Goal: Task Accomplishment & Management: Manage account settings

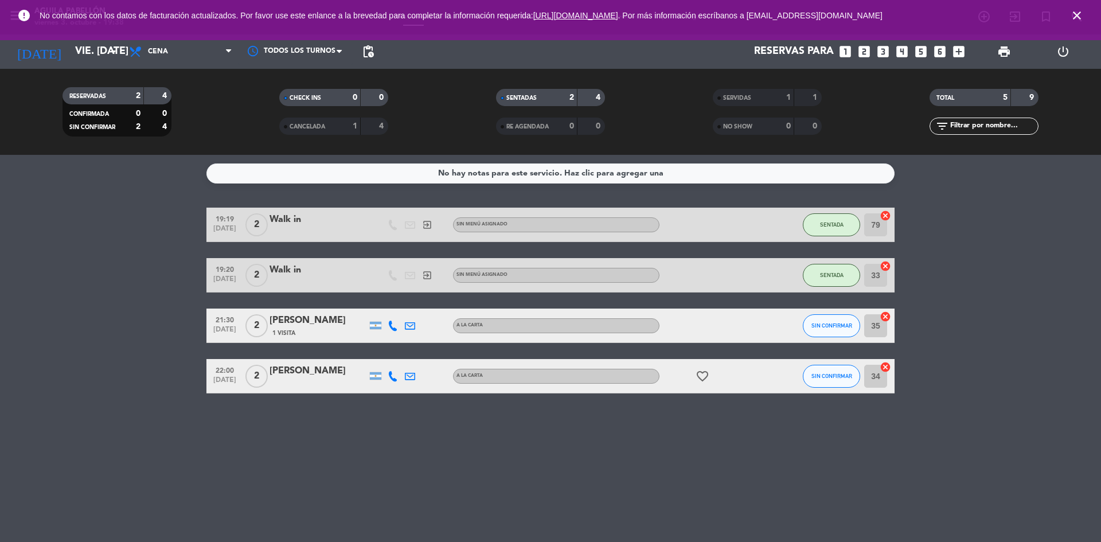
click at [1077, 15] on icon "close" at bounding box center [1077, 16] width 14 height 14
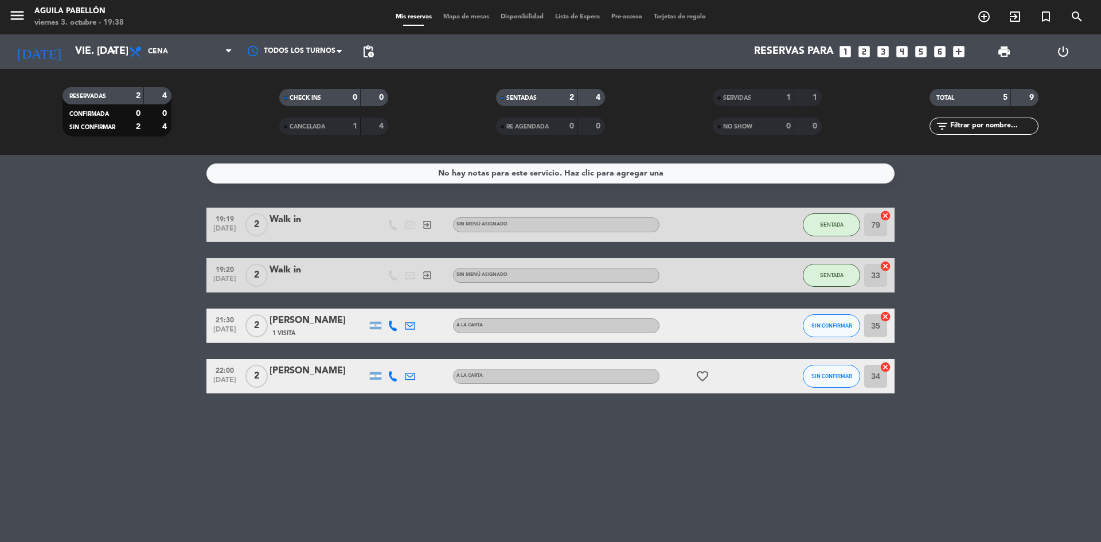
click at [981, 20] on icon "add_circle_outline" at bounding box center [984, 17] width 14 height 14
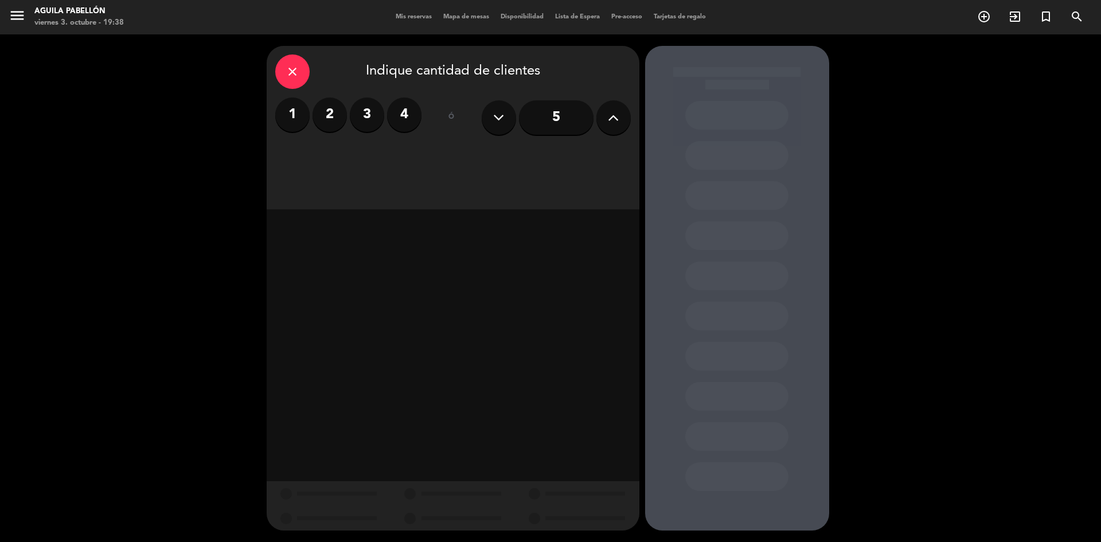
click at [560, 112] on input "5" at bounding box center [556, 117] width 75 height 34
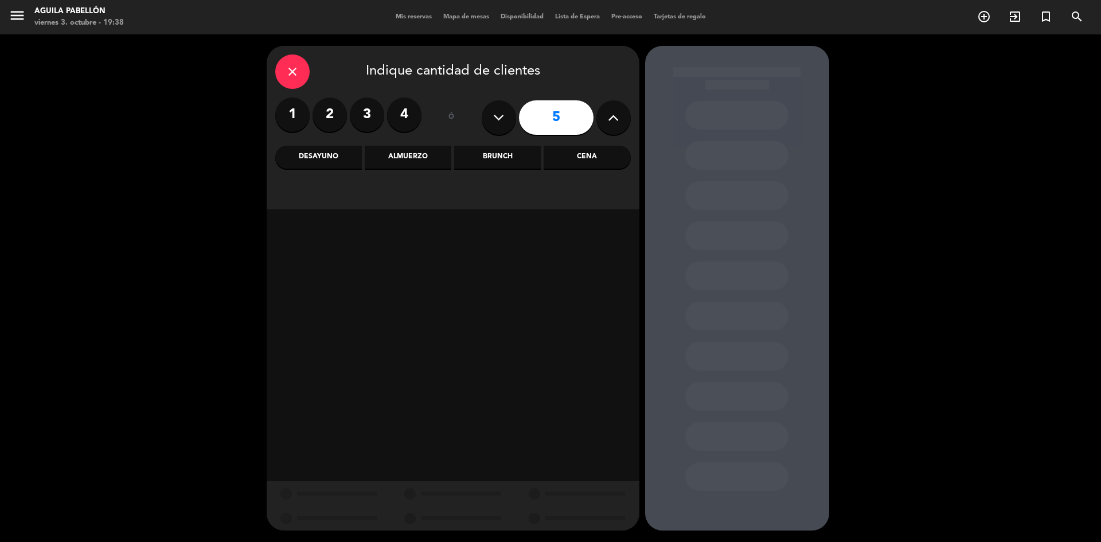
click at [591, 156] on div "Cena" at bounding box center [587, 157] width 87 height 23
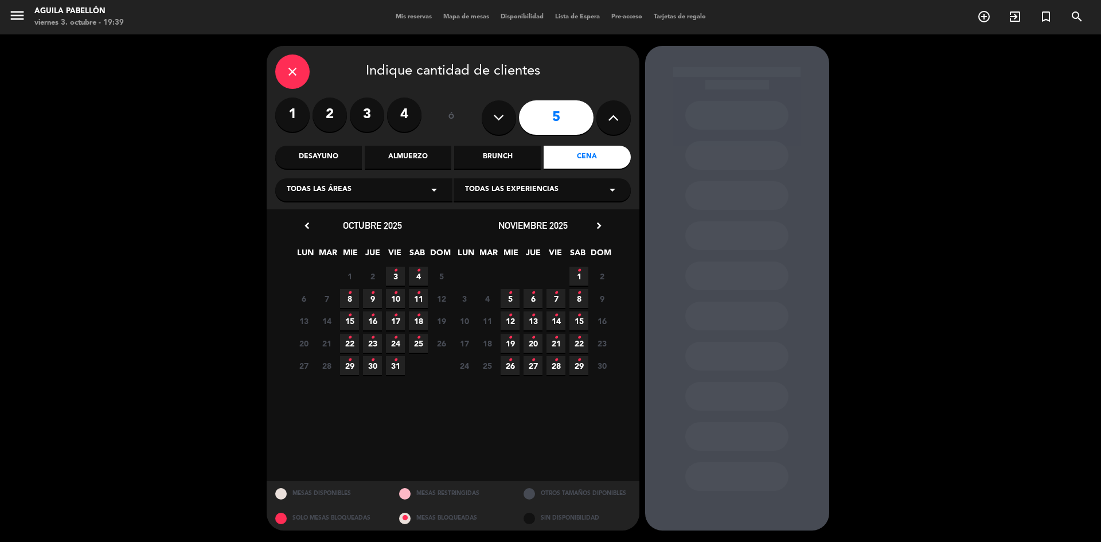
click at [0, 286] on div "close Indique cantidad de clientes 1 2 3 4 ó 5 Desayuno Almuerzo Brunch Cena To…" at bounding box center [550, 287] width 1101 height 507
click at [397, 276] on span "3 •" at bounding box center [395, 276] width 19 height 19
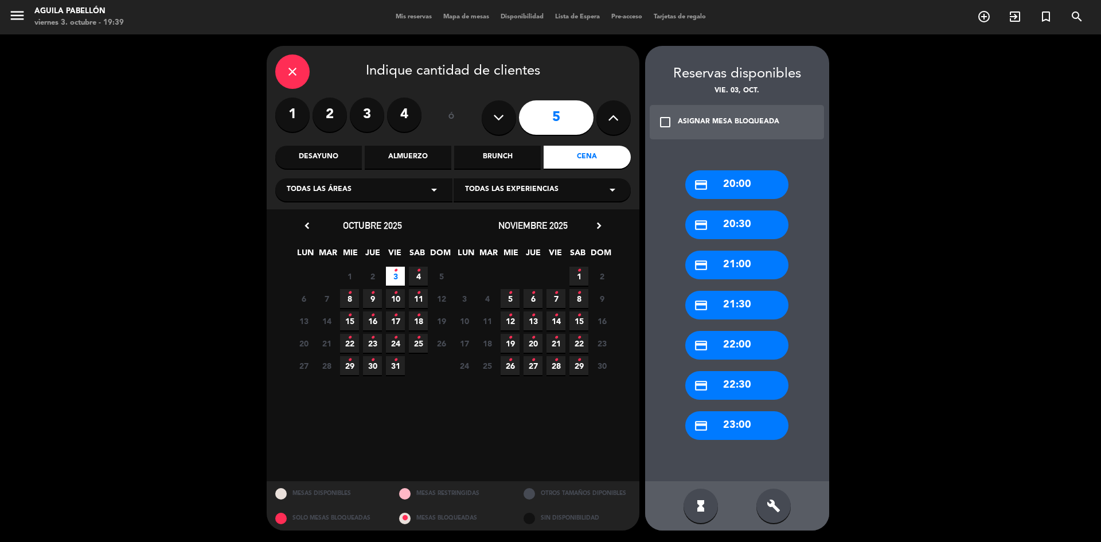
click at [741, 306] on div "credit_card 21:30" at bounding box center [736, 305] width 103 height 29
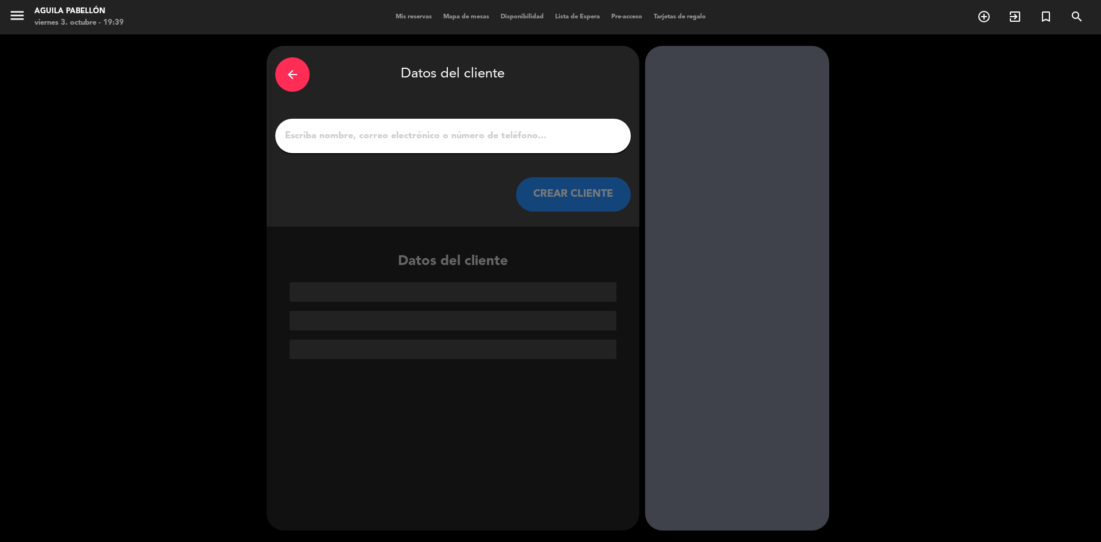
drag, startPoint x: 515, startPoint y: 159, endPoint x: 518, endPoint y: 120, distance: 39.1
click at [514, 142] on div "arrow_back Datos del cliente CREAR CLIENTE" at bounding box center [453, 136] width 373 height 181
click at [518, 122] on div at bounding box center [453, 136] width 356 height 34
click at [516, 137] on input "1" at bounding box center [453, 136] width 338 height 16
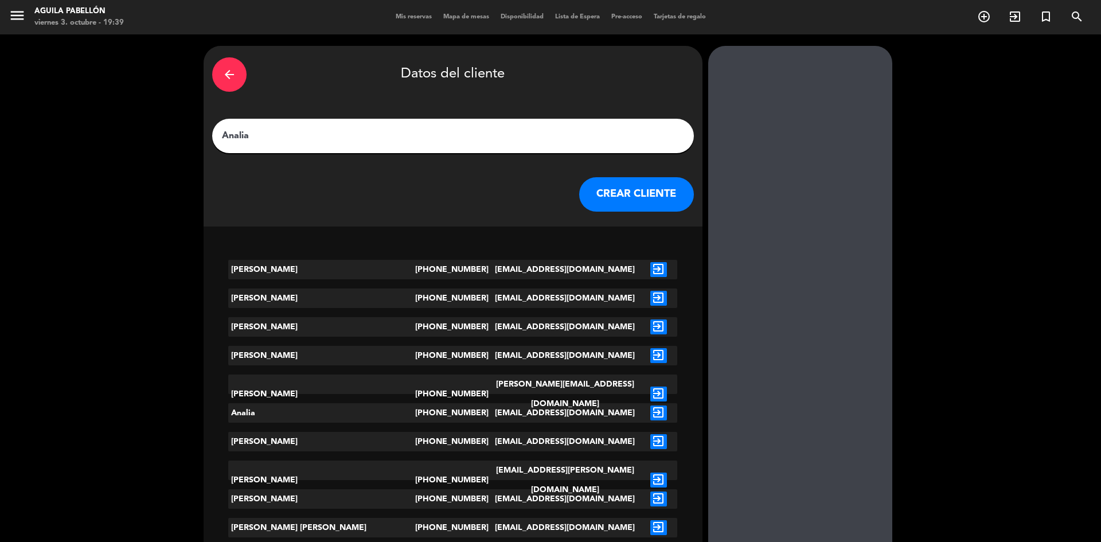
type input "Analia"
click at [579, 197] on button "CREAR CLIENTE" at bounding box center [636, 194] width 115 height 34
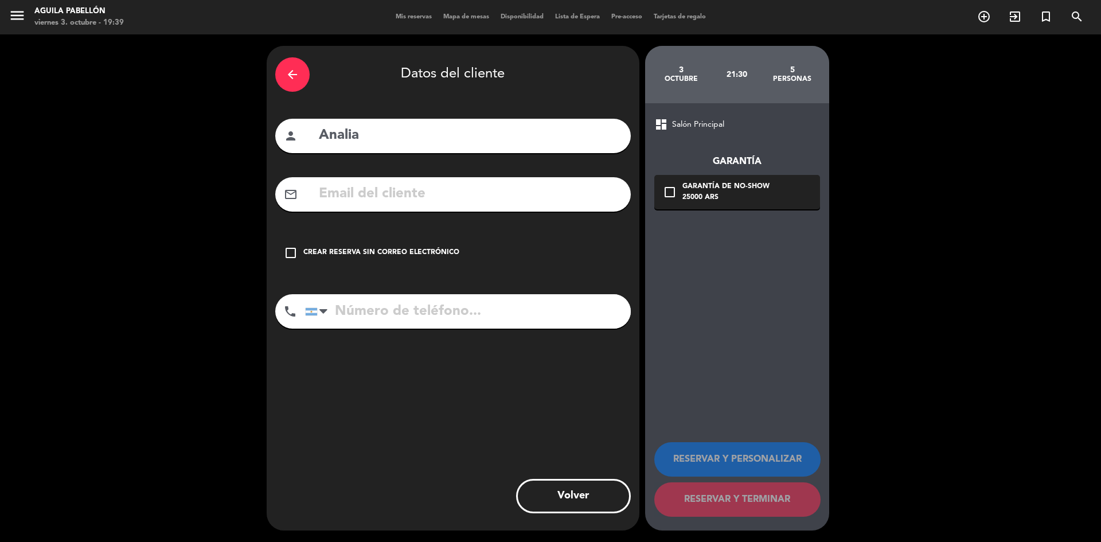
drag, startPoint x: 390, startPoint y: 321, endPoint x: 448, endPoint y: 313, distance: 58.5
click at [393, 321] on input "tel" at bounding box center [468, 311] width 326 height 34
type input "1130574317"
drag, startPoint x: 288, startPoint y: 255, endPoint x: 345, endPoint y: 264, distance: 58.2
click at [289, 255] on icon "check_box_outline_blank" at bounding box center [291, 253] width 14 height 14
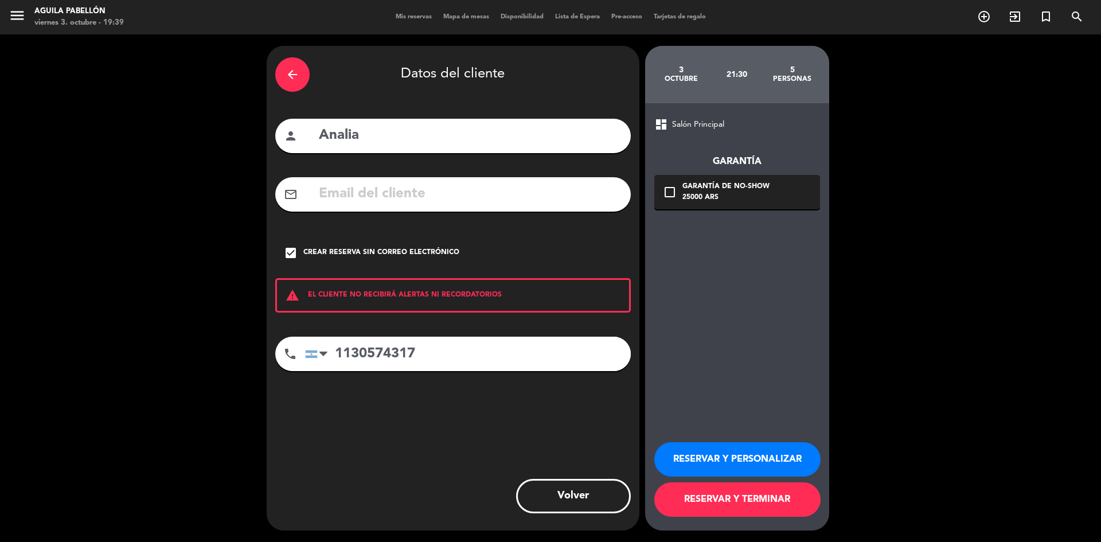
click at [704, 502] on button "RESERVAR Y TERMINAR" at bounding box center [737, 499] width 166 height 34
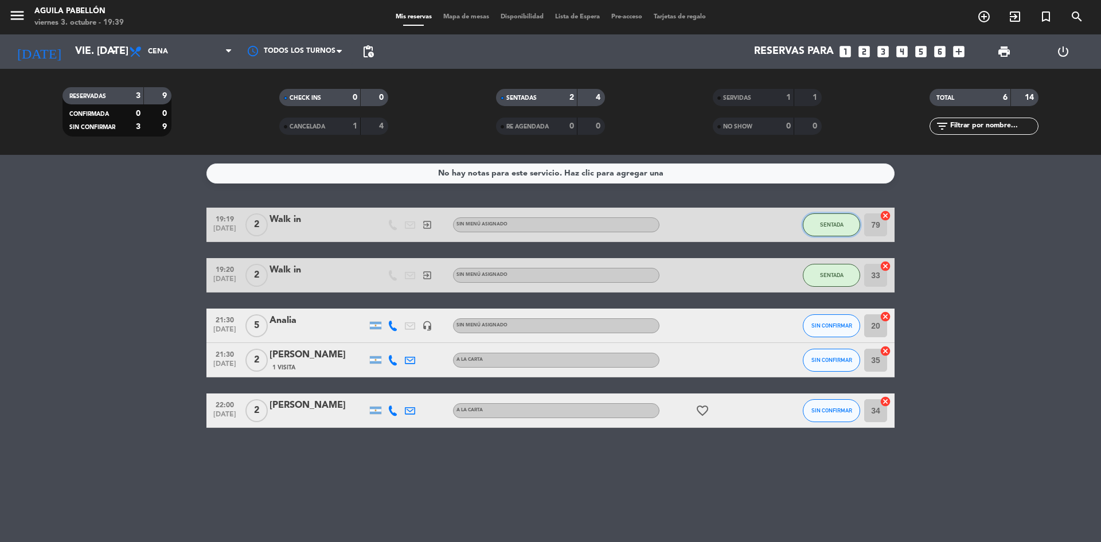
click at [826, 232] on button "SENTADA" at bounding box center [831, 224] width 57 height 23
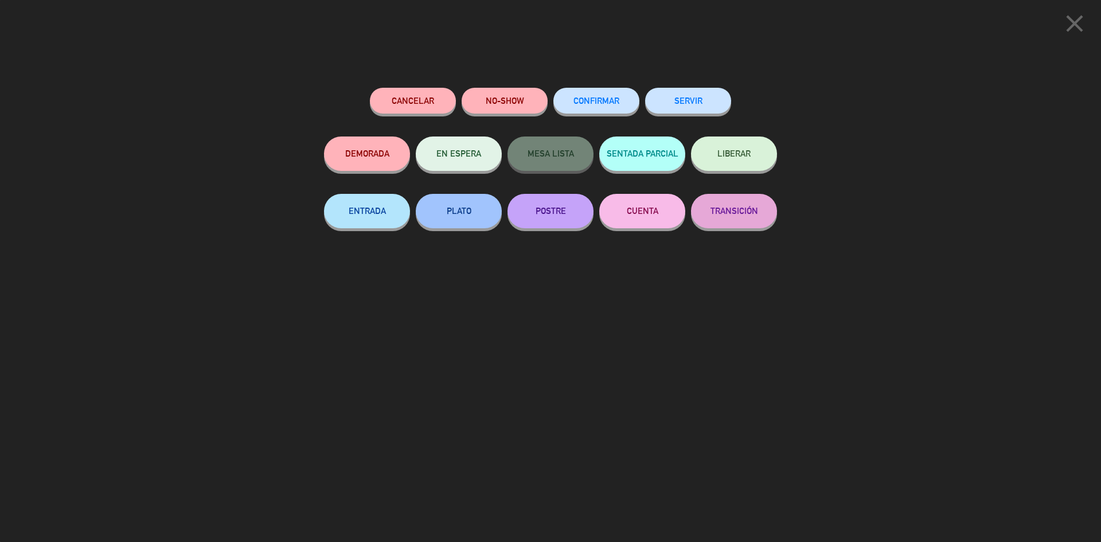
click at [696, 110] on button "SERVIR" at bounding box center [688, 101] width 86 height 26
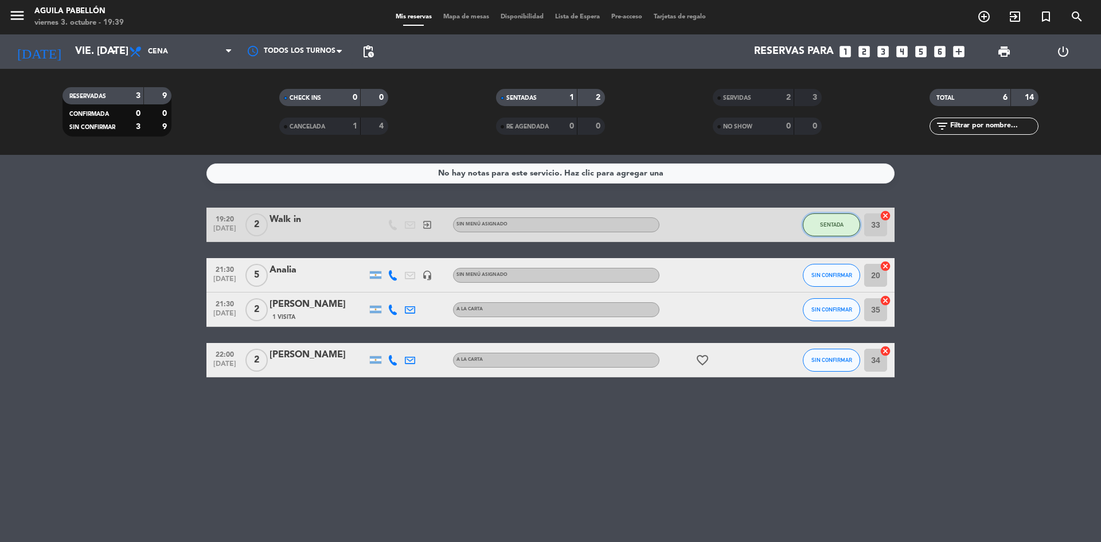
click at [829, 229] on button "SENTADA" at bounding box center [831, 224] width 57 height 23
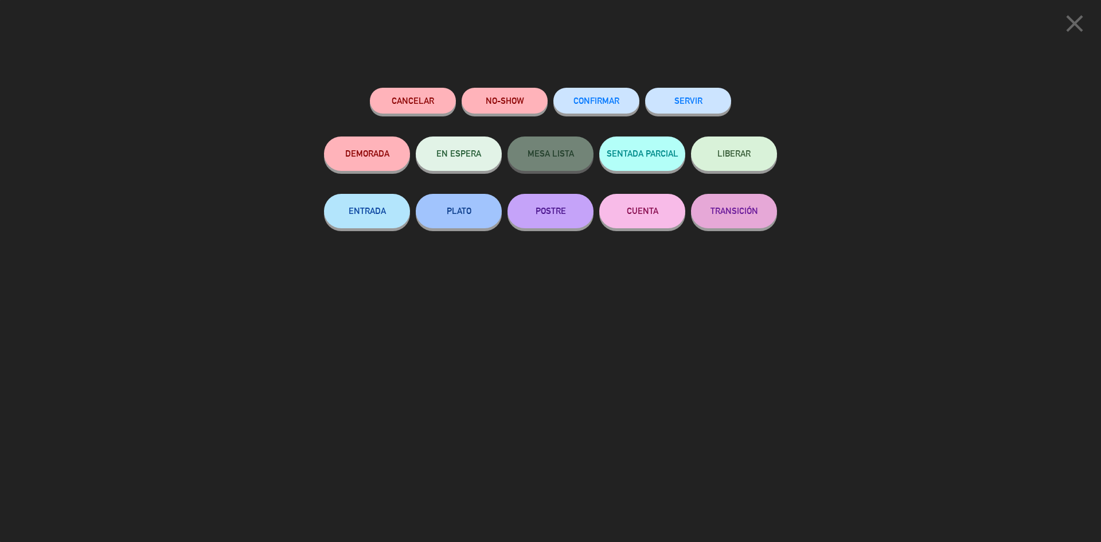
click at [688, 95] on button "SERVIR" at bounding box center [688, 101] width 86 height 26
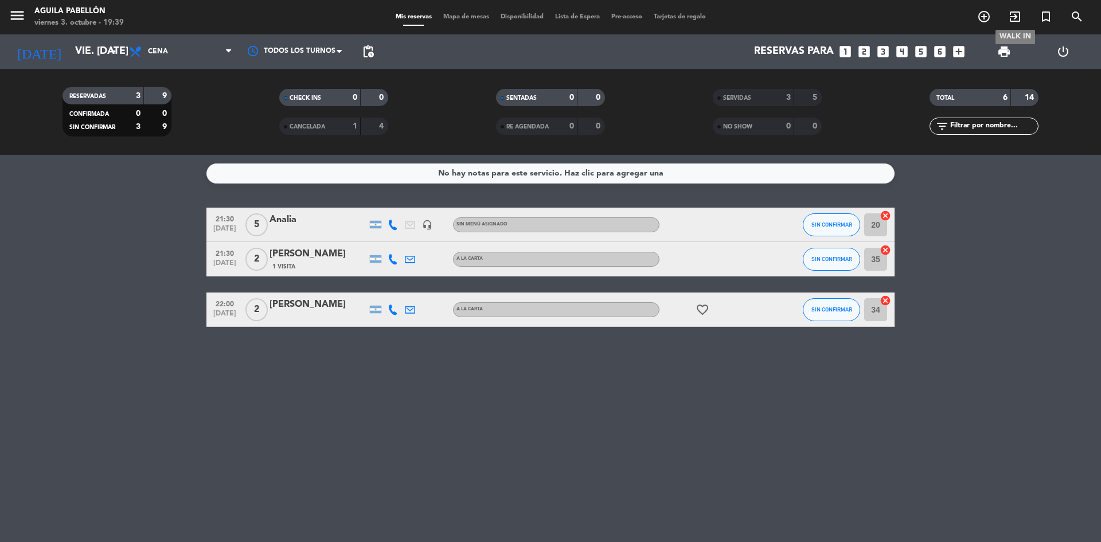
click at [1020, 15] on icon "exit_to_app" at bounding box center [1015, 17] width 14 height 14
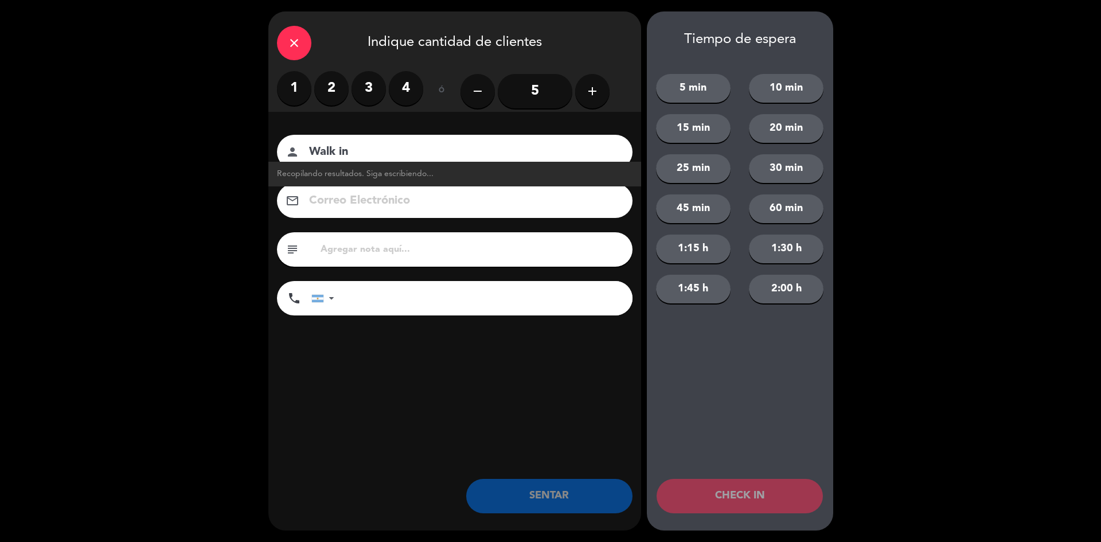
type input "Walk in"
click at [677, 92] on button "5 min" at bounding box center [693, 88] width 75 height 29
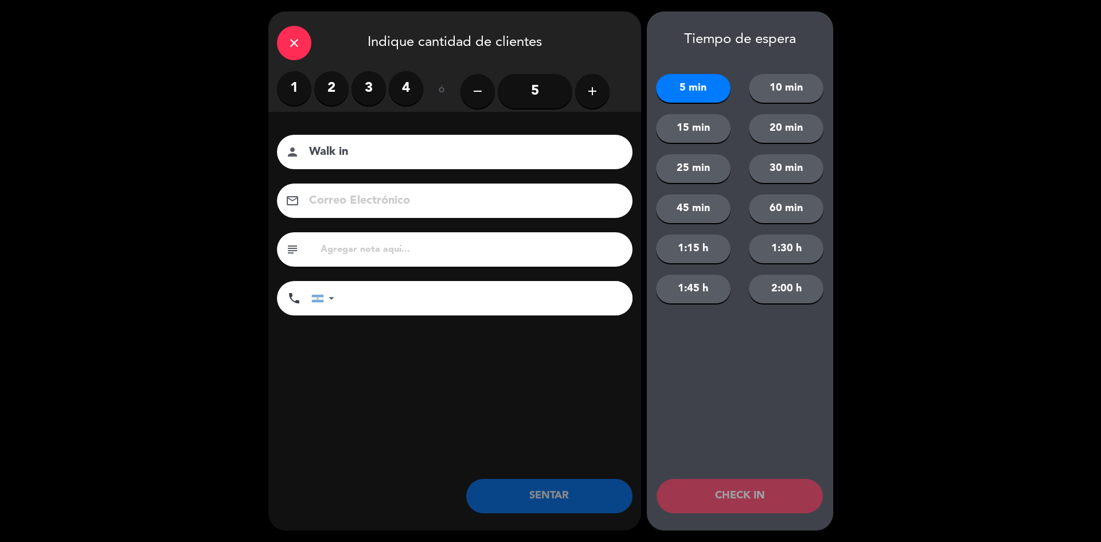
click at [337, 84] on label "2" at bounding box center [331, 88] width 34 height 34
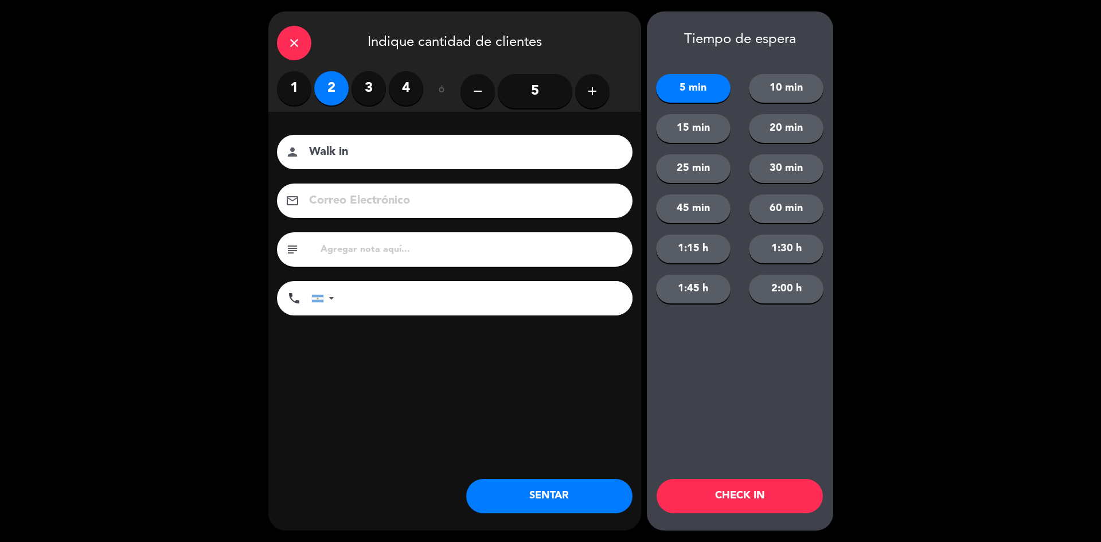
drag, startPoint x: 548, startPoint y: 486, endPoint x: 614, endPoint y: 433, distance: 85.3
click at [548, 487] on button "SENTAR" at bounding box center [549, 496] width 166 height 34
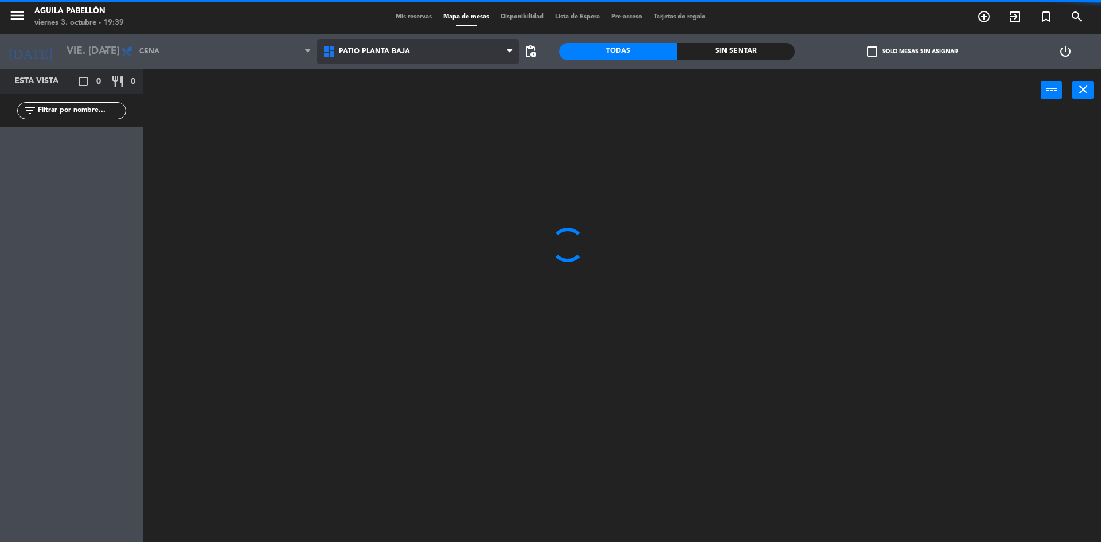
click at [442, 49] on span "Patio Planta Baja" at bounding box center [418, 51] width 202 height 25
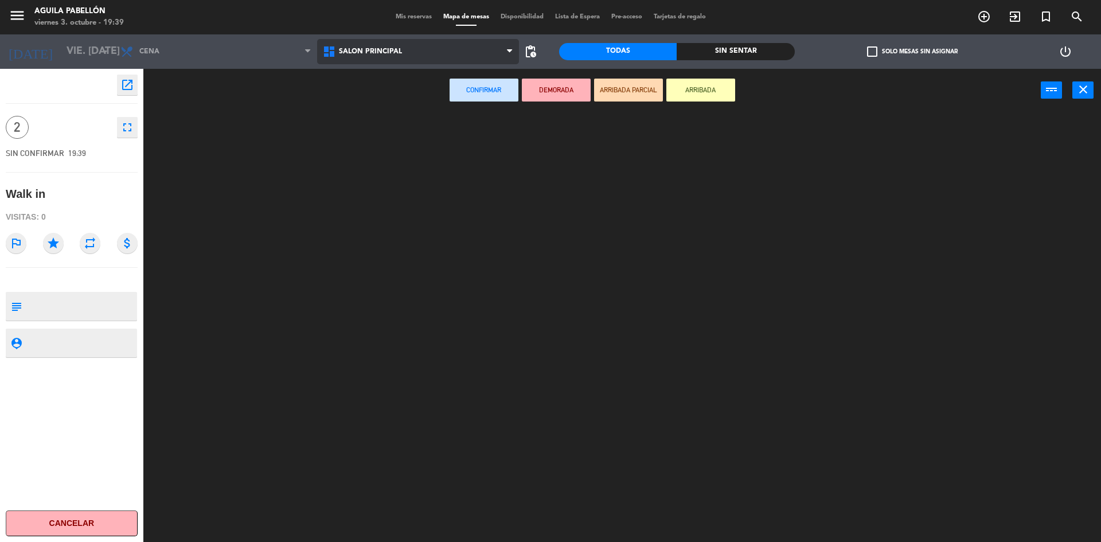
click at [451, 124] on ng-component "menu [PERSON_NAME] Pabellón viernes 3. octubre - 19:39 Mis reservas Mapa de mes…" at bounding box center [550, 272] width 1101 height 545
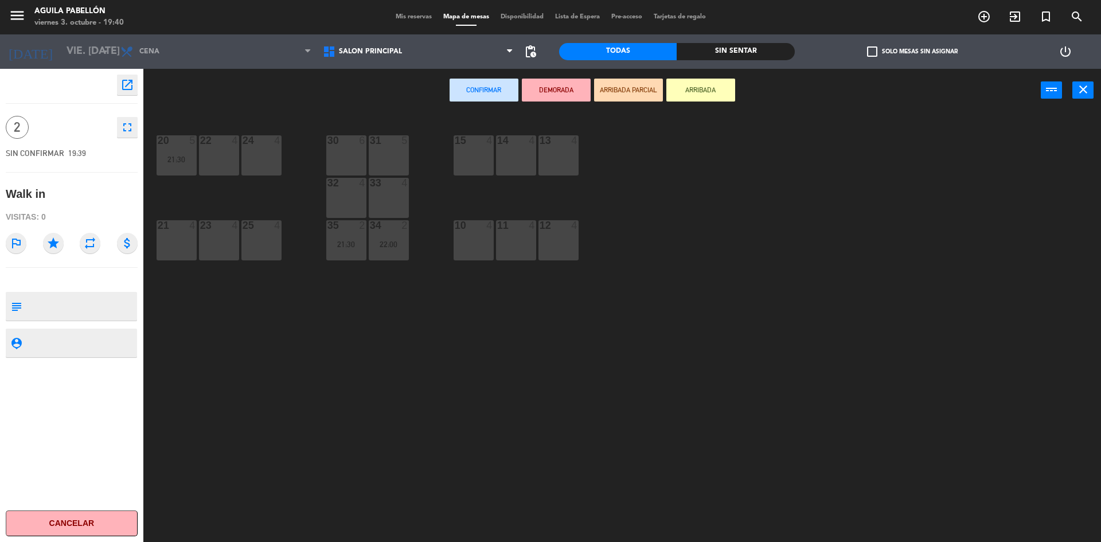
drag, startPoint x: 413, startPoint y: 126, endPoint x: 392, endPoint y: 153, distance: 34.3
click at [403, 133] on div "20 5 21:30 22 4 24 4 30 6 31 5 13 4 14 4 15 4 32 4 33 4 25 4 23 4 21 4 10 4 11 …" at bounding box center [627, 330] width 947 height 430
click at [357, 156] on div "30 6" at bounding box center [346, 155] width 40 height 40
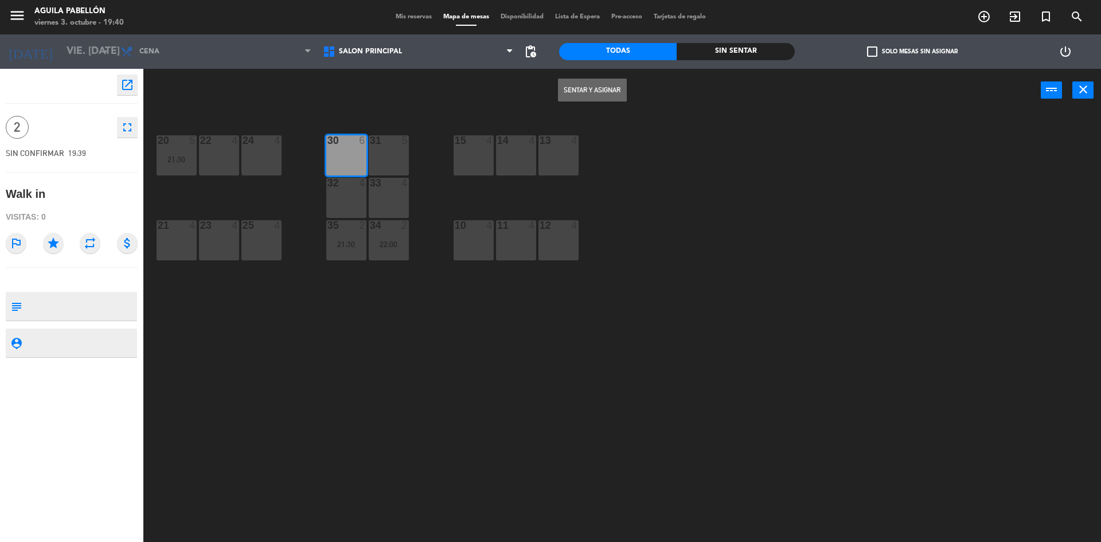
drag, startPoint x: 600, startPoint y: 95, endPoint x: 619, endPoint y: 103, distance: 20.0
click at [600, 96] on button "Sentar y Asignar" at bounding box center [592, 90] width 69 height 23
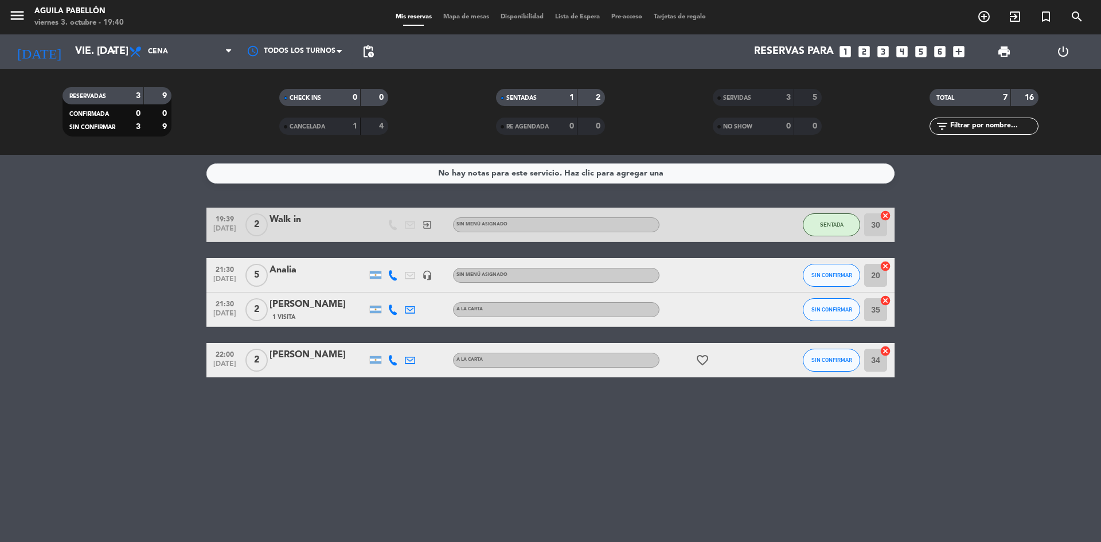
click at [310, 267] on div "Analia" at bounding box center [317, 270] width 97 height 15
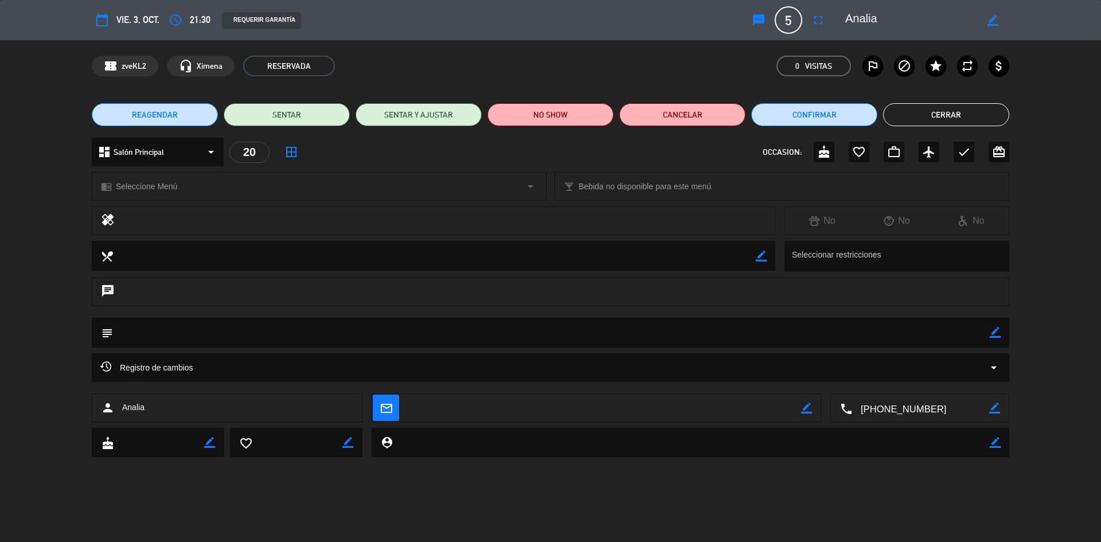
drag, startPoint x: 994, startPoint y: 335, endPoint x: 885, endPoint y: 334, distance: 108.9
click at [990, 335] on icon "border_color" at bounding box center [995, 332] width 11 height 11
click at [884, 334] on textarea at bounding box center [551, 332] width 877 height 29
type textarea "MESA REDONDA 9"
click at [997, 332] on icon at bounding box center [995, 332] width 11 height 11
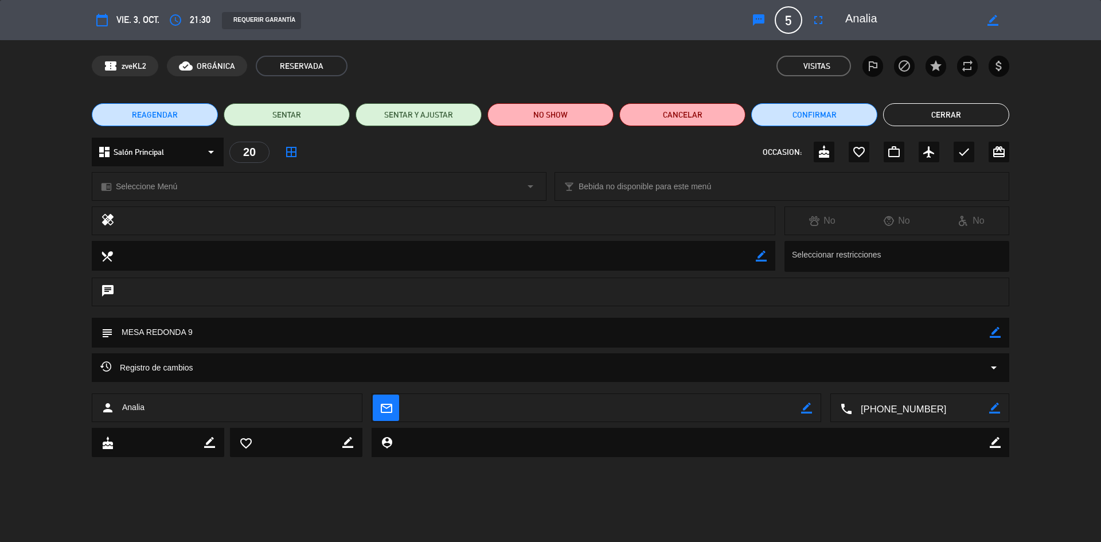
click at [984, 121] on button "Cerrar" at bounding box center [946, 114] width 126 height 23
